Goal: Task Accomplishment & Management: Manage account settings

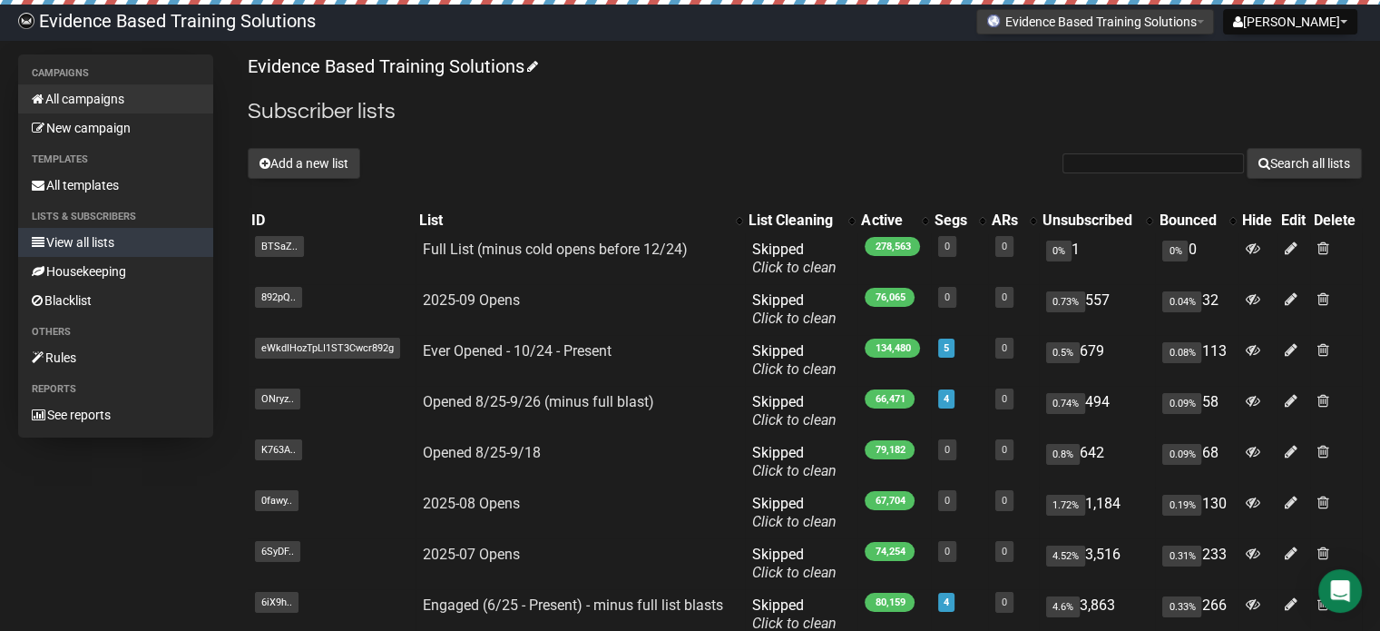
click at [86, 97] on link "All campaigns" at bounding box center [115, 98] width 195 height 29
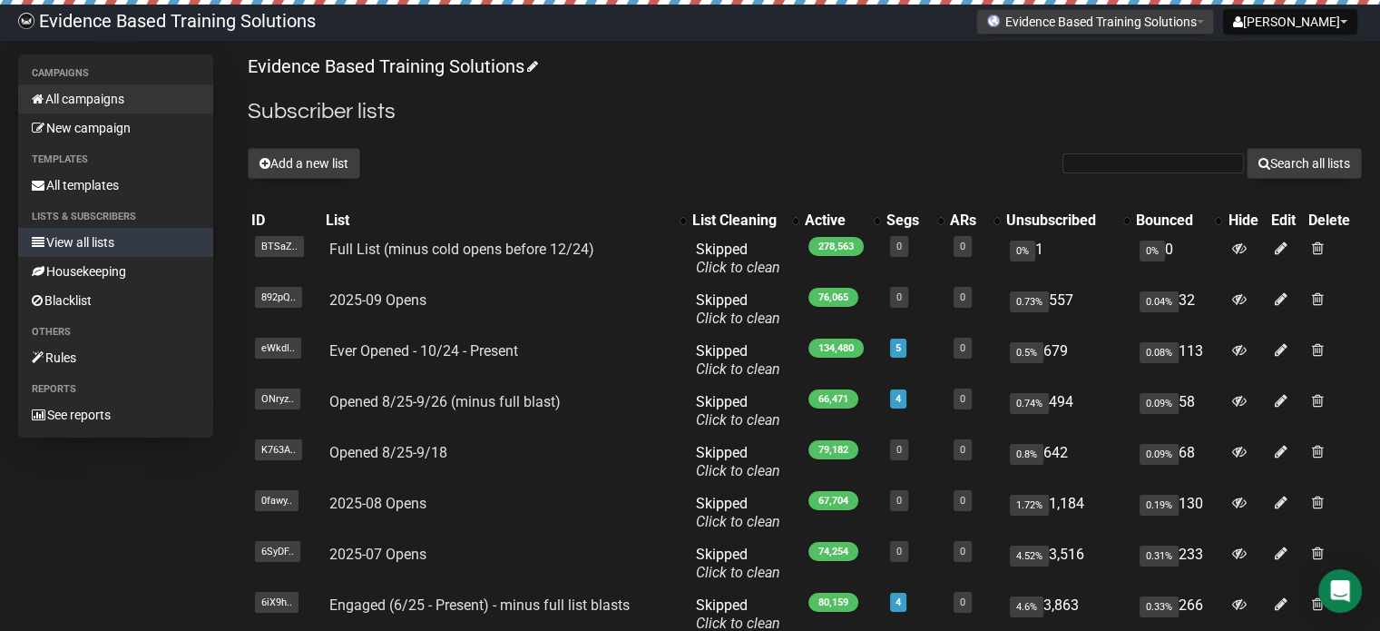
click at [104, 100] on link "All campaigns" at bounding box center [115, 98] width 195 height 29
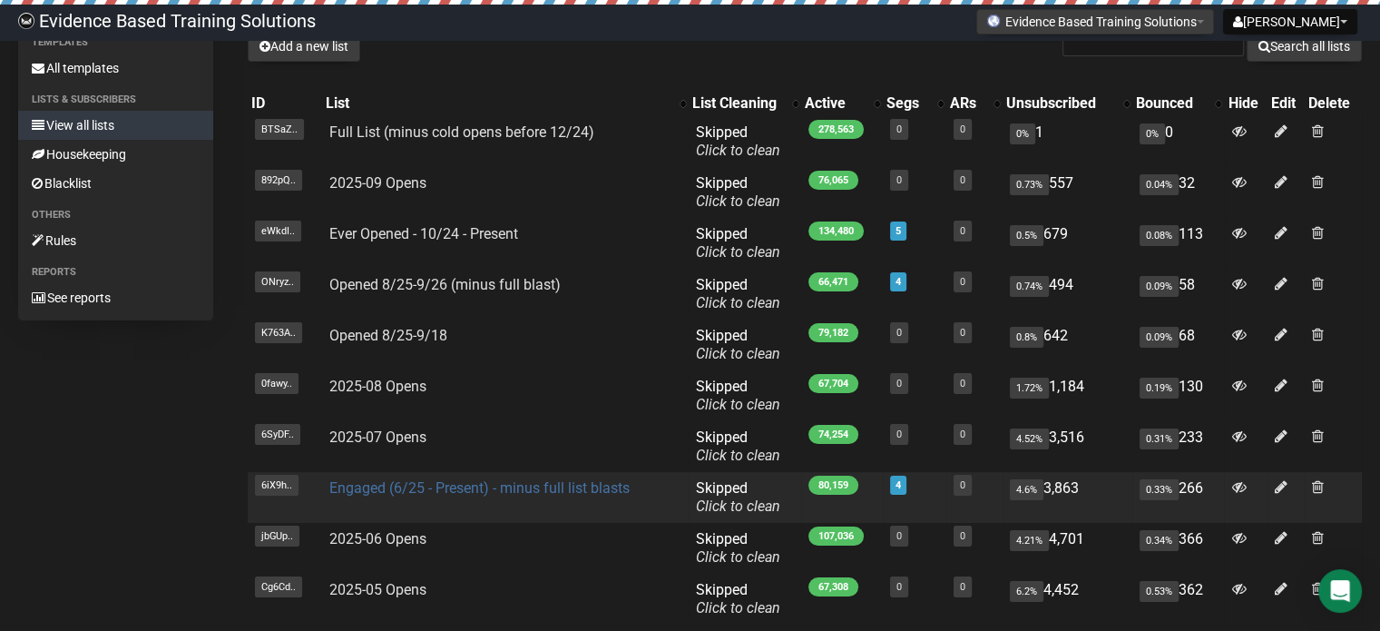
scroll to position [91, 0]
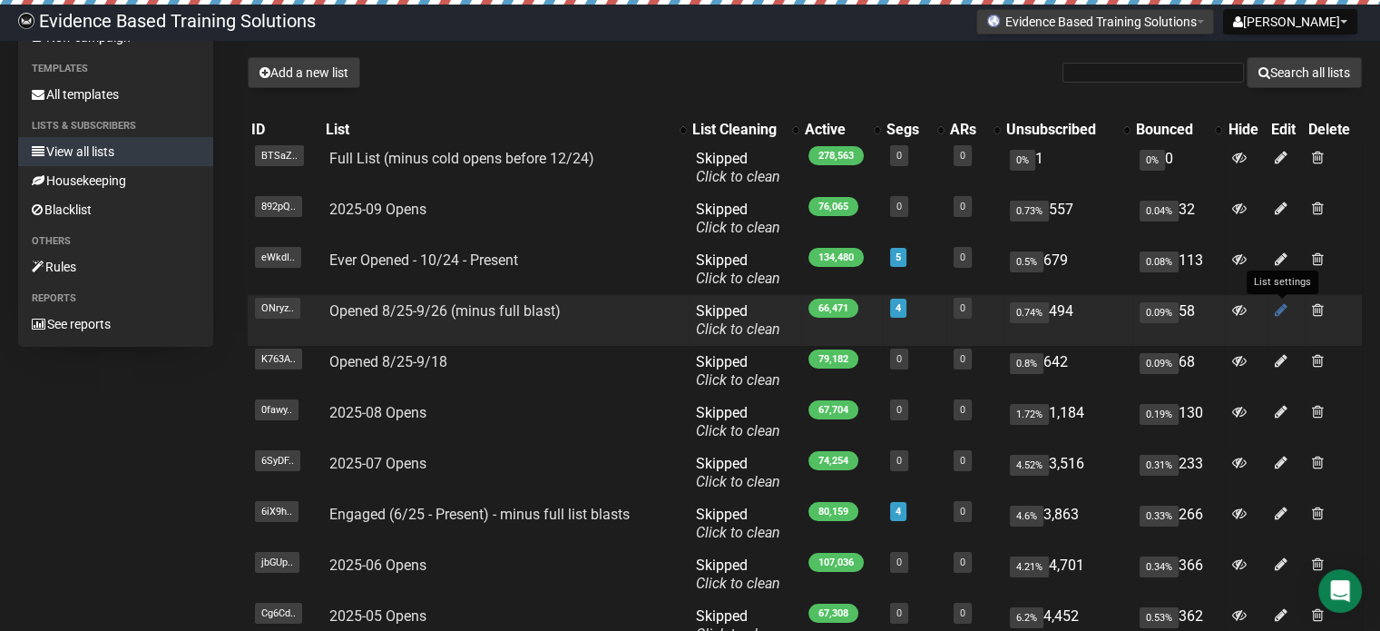
click at [1280, 311] on icon at bounding box center [1281, 309] width 13 height 15
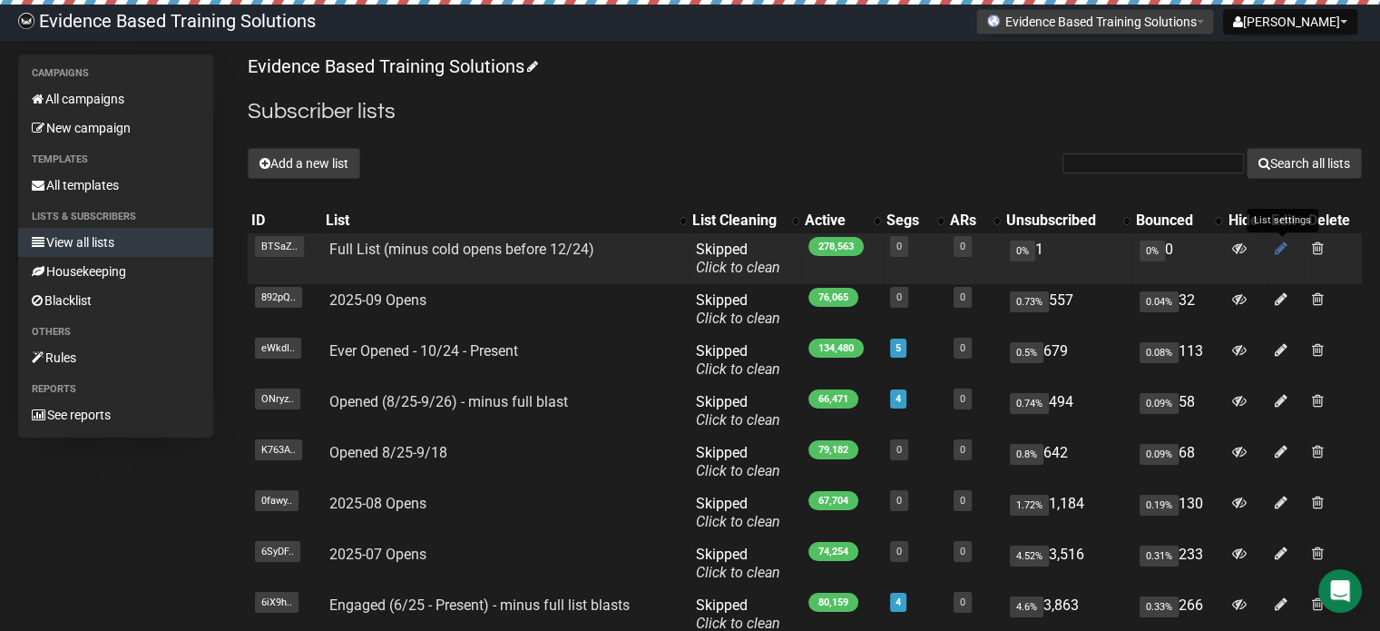
click at [1279, 247] on icon at bounding box center [1281, 247] width 13 height 15
click at [1284, 251] on icon at bounding box center [1281, 247] width 13 height 15
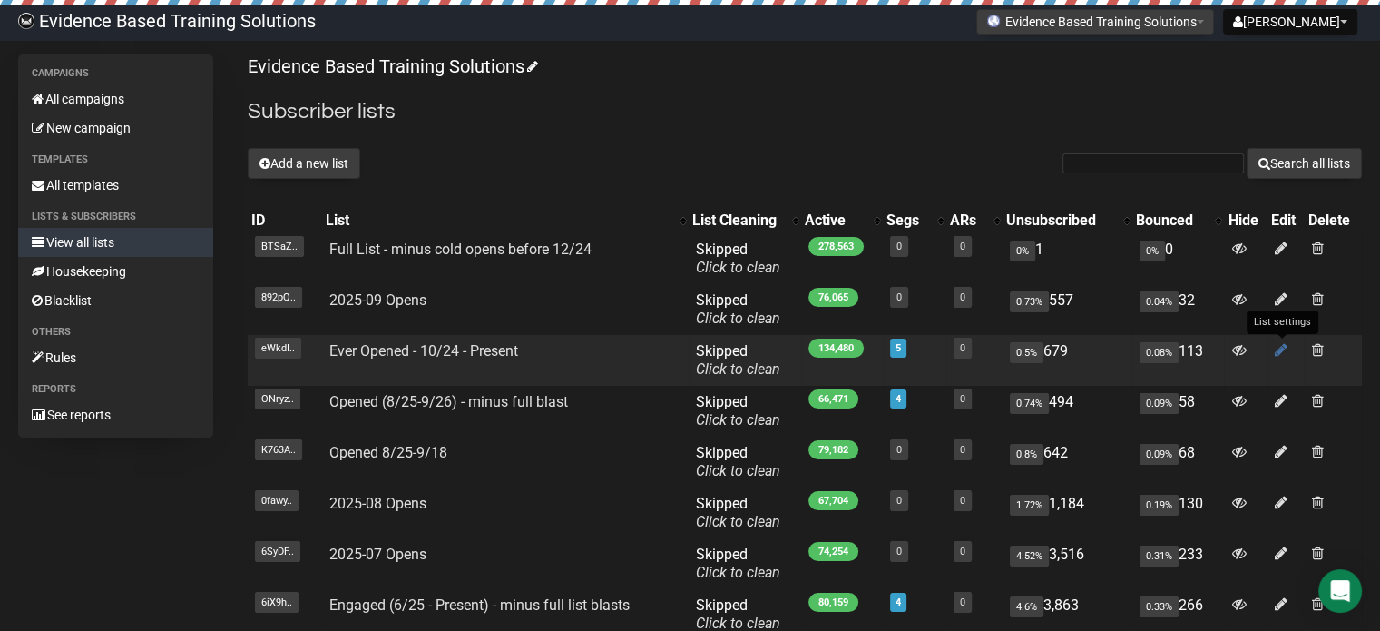
click at [1281, 350] on icon at bounding box center [1281, 349] width 13 height 15
